Goal: Find specific page/section: Find specific page/section

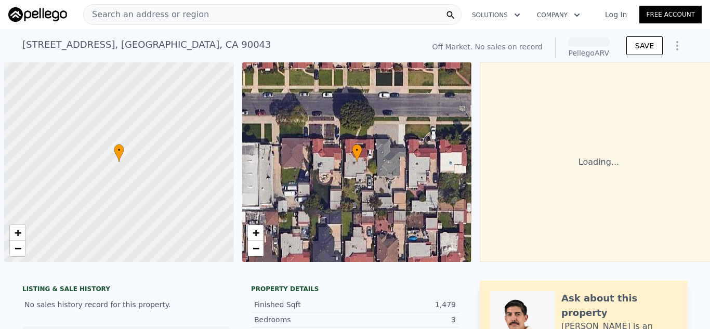
scroll to position [0, 4]
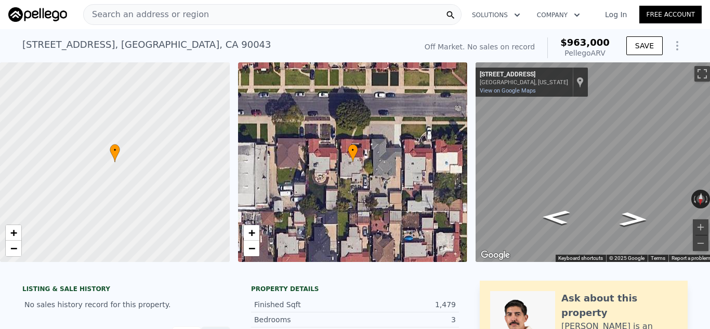
click at [155, 12] on span "Search an address or region" at bounding box center [146, 14] width 125 height 12
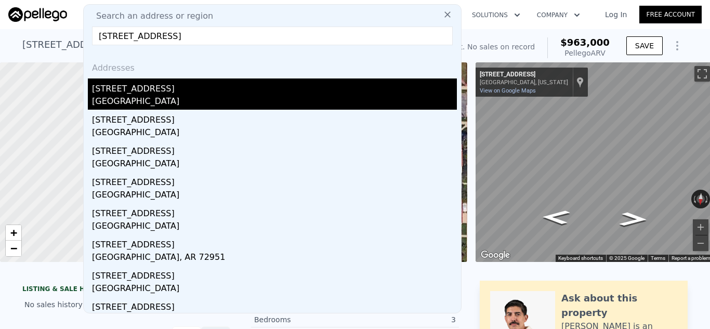
type input "9054 Highway 175, Kelseyville, CA"
click at [165, 91] on div "[STREET_ADDRESS]" at bounding box center [274, 86] width 365 height 17
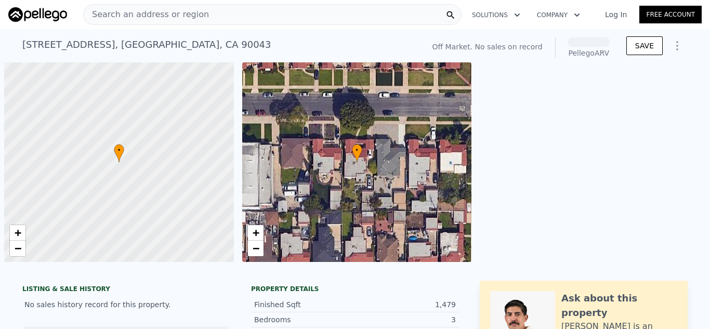
scroll to position [0, 4]
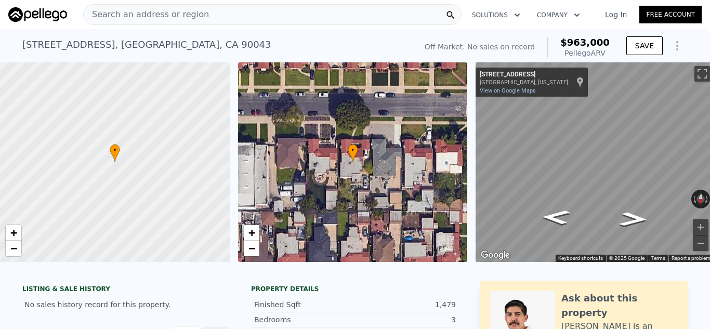
click at [156, 14] on span "Search an address or region" at bounding box center [146, 14] width 125 height 12
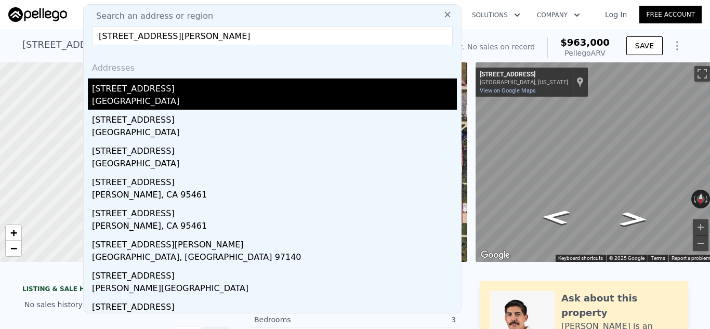
type input "[STREET_ADDRESS][PERSON_NAME]"
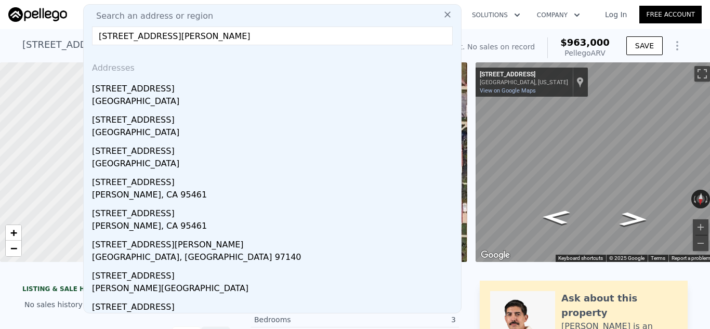
drag, startPoint x: 226, startPoint y: 87, endPoint x: 237, endPoint y: 90, distance: 11.8
click at [227, 87] on div "[STREET_ADDRESS]" at bounding box center [274, 86] width 365 height 17
